Goal: Complete application form: Complete application form

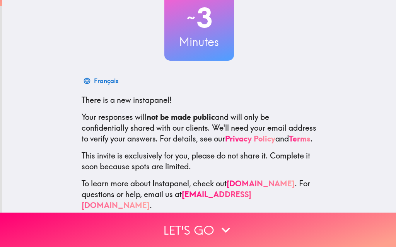
click at [198, 227] on button "Let's go" at bounding box center [198, 230] width 396 height 34
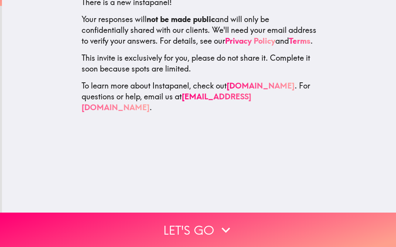
scroll to position [55, 0]
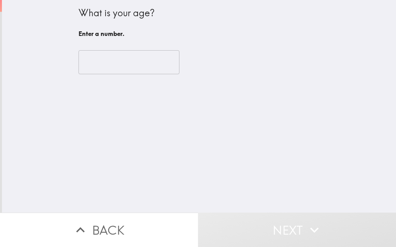
click at [154, 58] on input "number" at bounding box center [128, 62] width 101 height 24
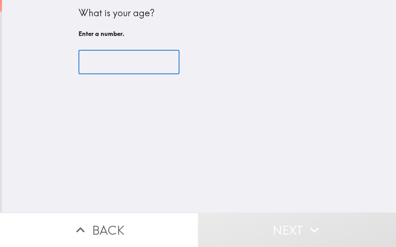
click at [119, 56] on input "number" at bounding box center [128, 62] width 101 height 24
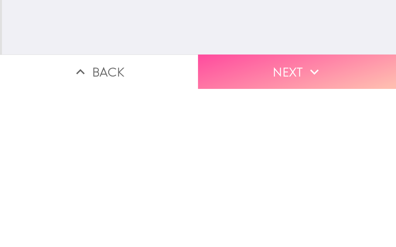
type input "77"
click at [306, 222] on icon "button" at bounding box center [314, 230] width 17 height 17
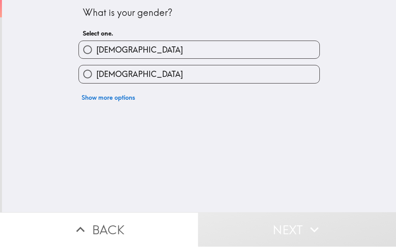
click at [184, 74] on label "[DEMOGRAPHIC_DATA]" at bounding box center [199, 74] width 240 height 17
click at [96, 74] on input "[DEMOGRAPHIC_DATA]" at bounding box center [87, 74] width 17 height 17
radio input "true"
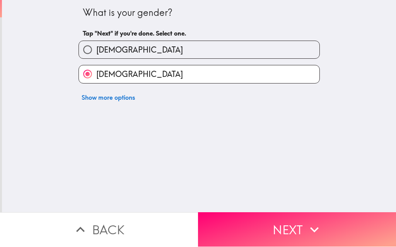
click at [313, 222] on icon "button" at bounding box center [314, 230] width 17 height 17
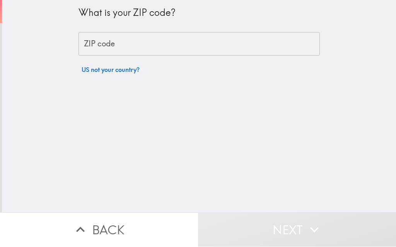
click at [150, 43] on input "ZIP code" at bounding box center [198, 44] width 241 height 24
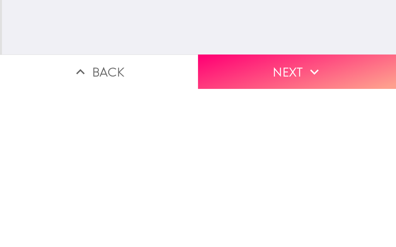
scroll to position [0, 0]
type input "85326"
click at [303, 213] on button "Next" at bounding box center [297, 230] width 198 height 34
